Goal: Transaction & Acquisition: Book appointment/travel/reservation

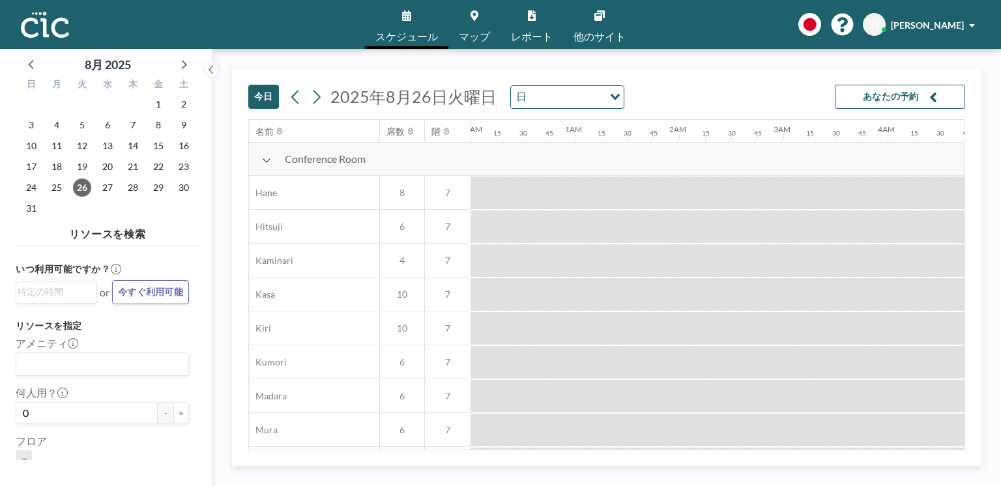
scroll to position [0, 990]
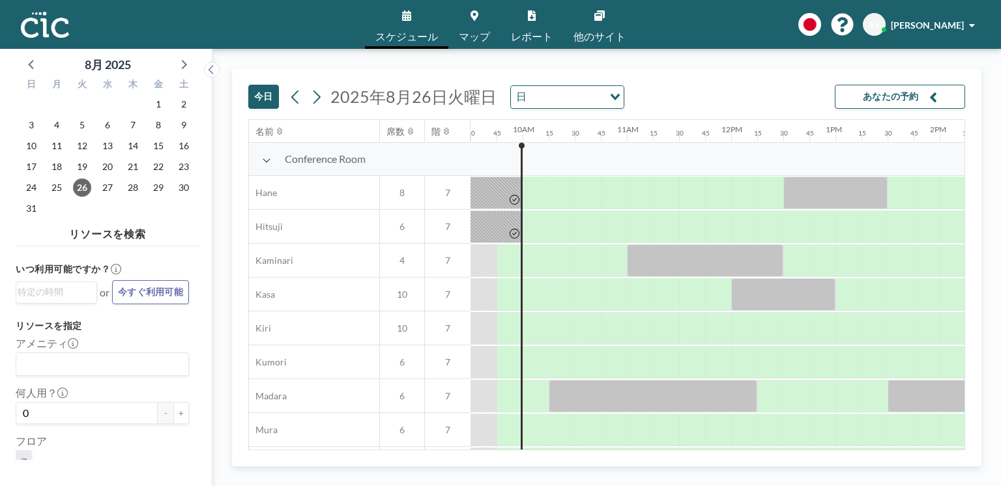
click at [469, 24] on link "マップ" at bounding box center [474, 24] width 52 height 49
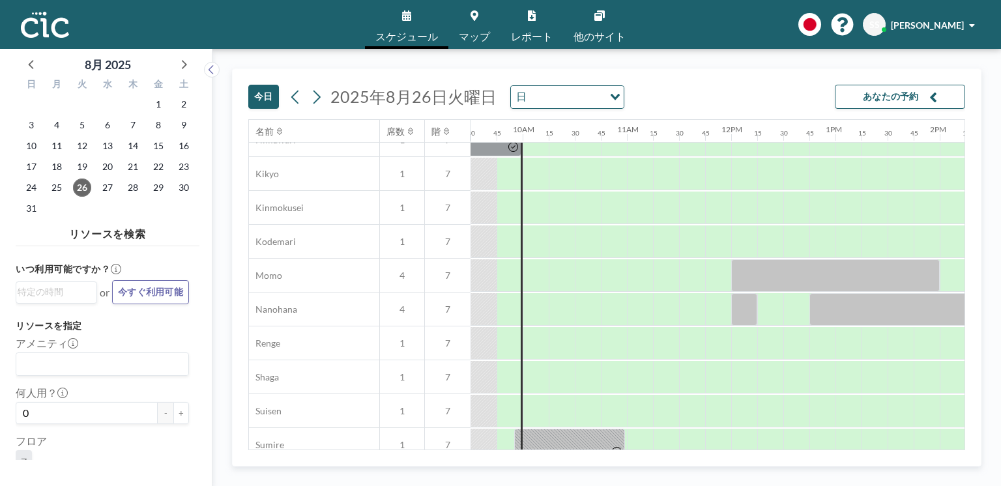
scroll to position [575, 990]
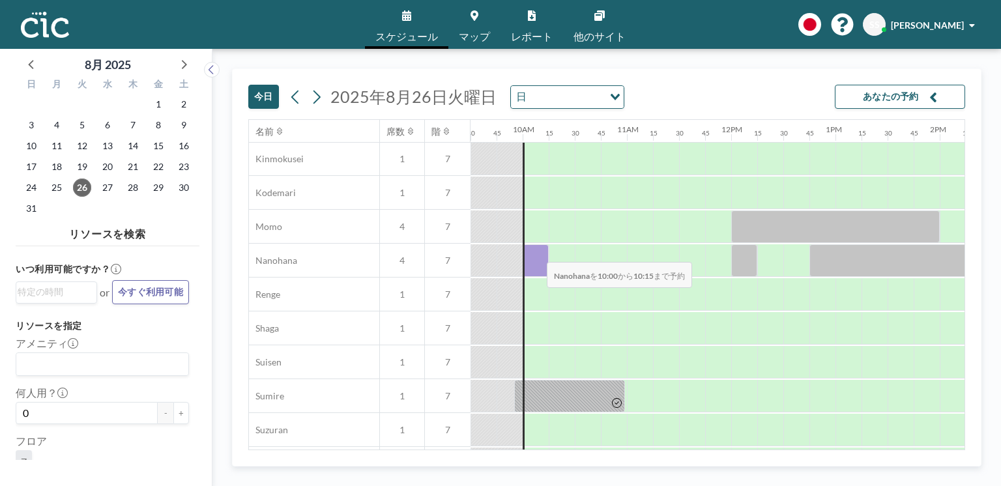
click at [536, 254] on div at bounding box center [535, 260] width 26 height 33
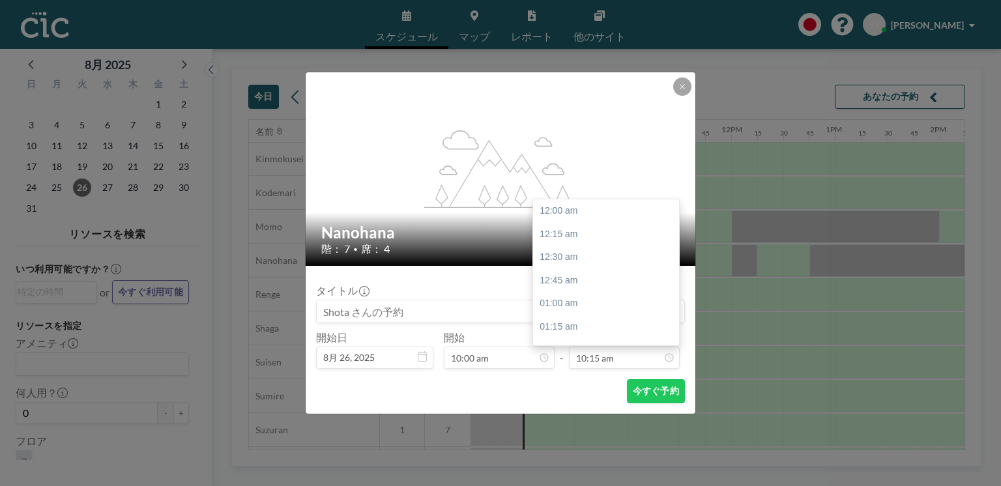
scroll to position [951, 0]
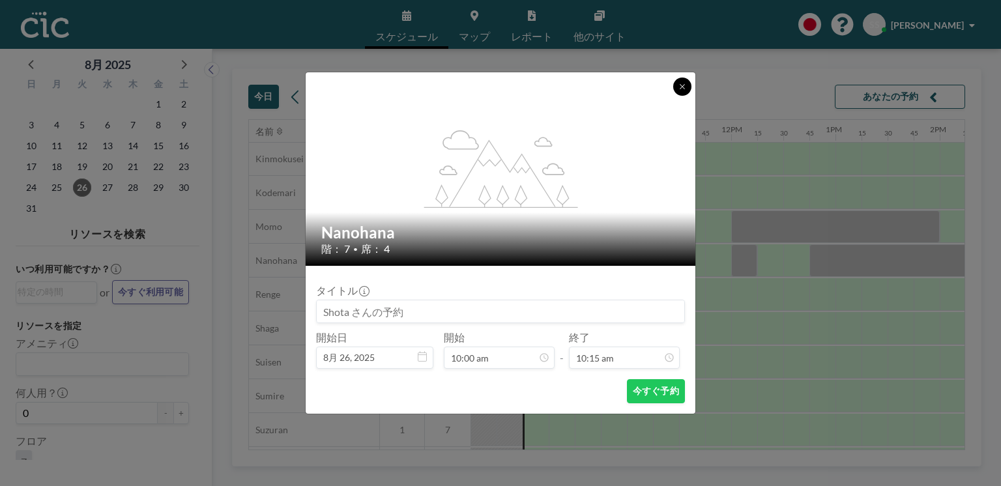
click at [682, 85] on icon at bounding box center [682, 87] width 8 height 8
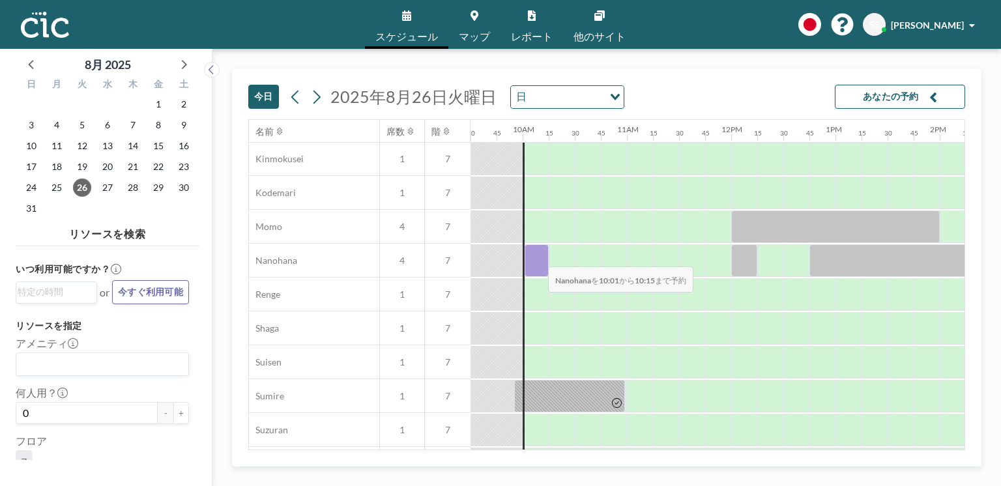
click at [537, 259] on div at bounding box center [536, 260] width 24 height 33
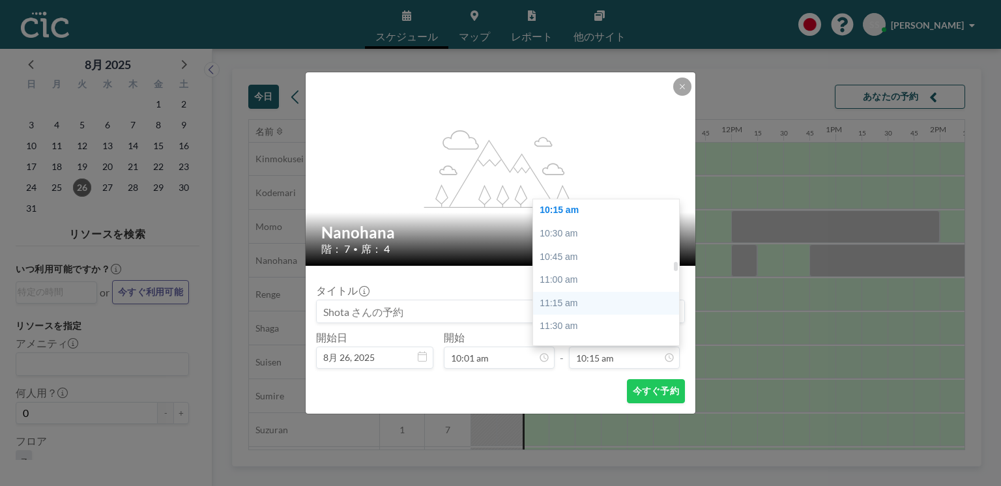
click at [589, 306] on div "11:15 am" at bounding box center [608, 303] width 150 height 23
type input "11:15 am"
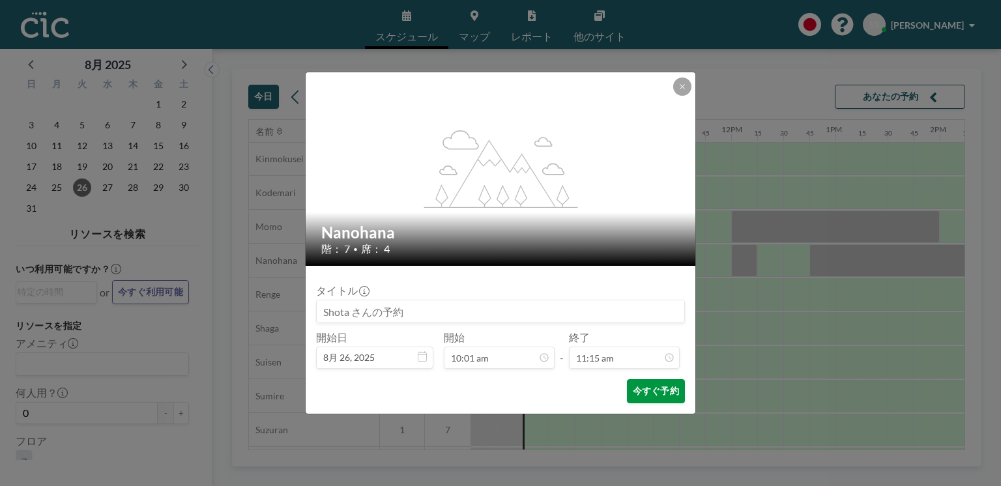
scroll to position [1043, 0]
click at [649, 384] on button "今すぐ予約" at bounding box center [656, 391] width 58 height 24
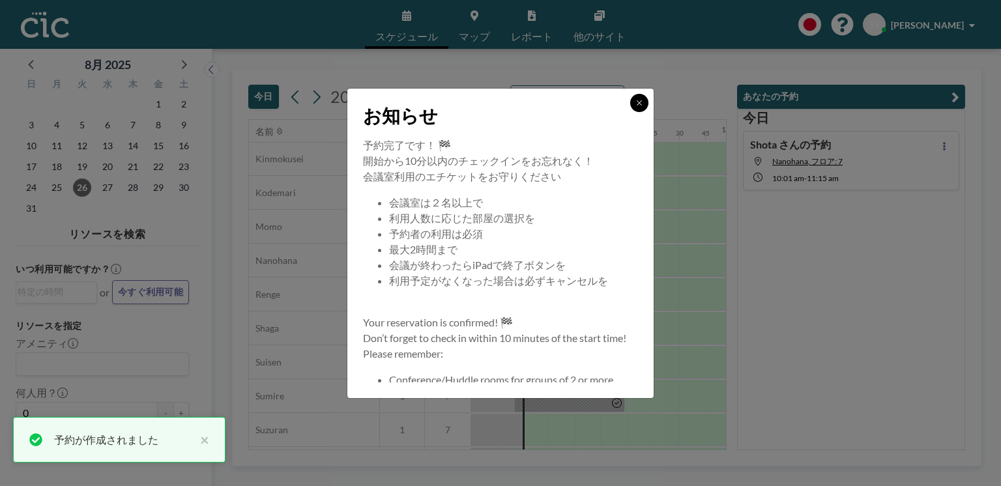
click at [635, 99] on icon at bounding box center [639, 103] width 8 height 8
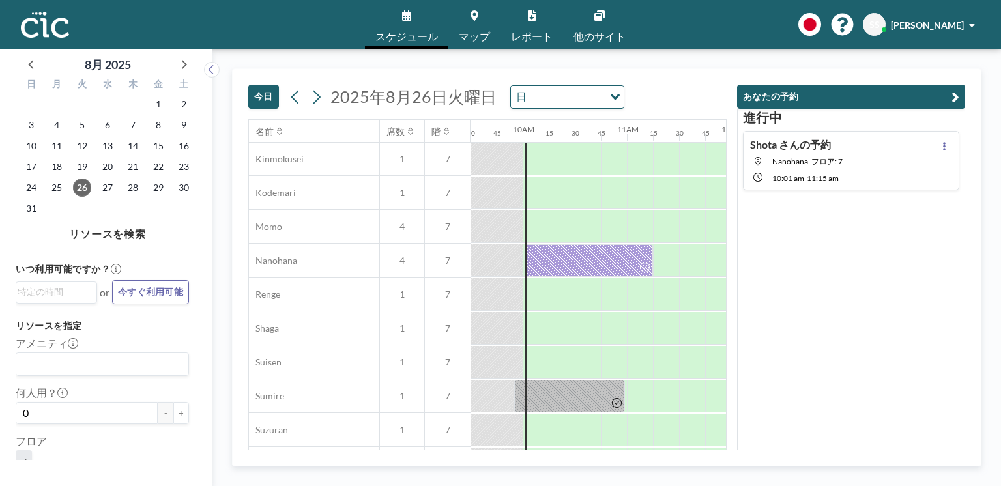
drag, startPoint x: 386, startPoint y: 253, endPoint x: 334, endPoint y: 70, distance: 190.3
click at [334, 70] on div "[DATE] [DATE] 日 Loading..." at bounding box center [487, 94] width 478 height 50
